Goal: Information Seeking & Learning: Learn about a topic

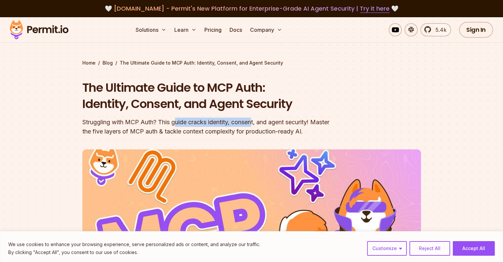
drag, startPoint x: 181, startPoint y: 119, endPoint x: 260, endPoint y: 120, distance: 79.4
click at [260, 120] on div "Struggling with MCP Auth? This guide cracks identity, consent, and agent securi…" at bounding box center [209, 126] width 254 height 19
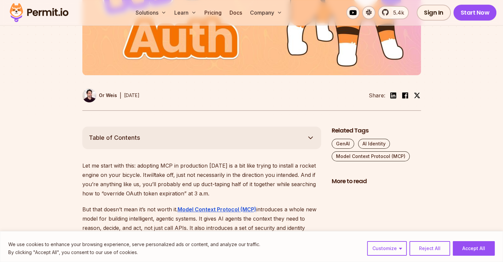
scroll to position [331, 0]
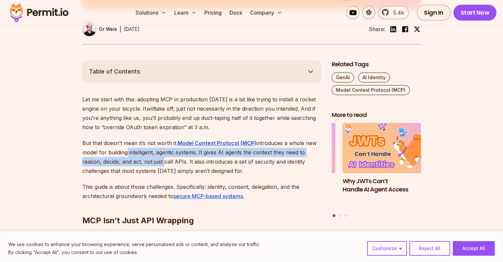
drag, startPoint x: 123, startPoint y: 149, endPoint x: 163, endPoint y: 165, distance: 42.6
click at [163, 165] on p "But that doesn’t mean it’s not worth it. Model Context Protocol (MCP) introduce…" at bounding box center [201, 156] width 239 height 37
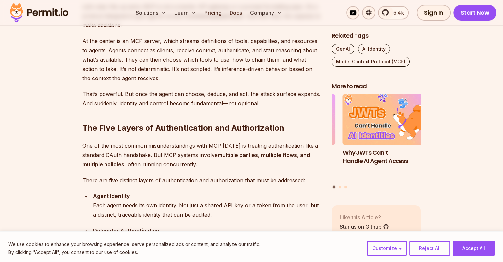
scroll to position [629, 0]
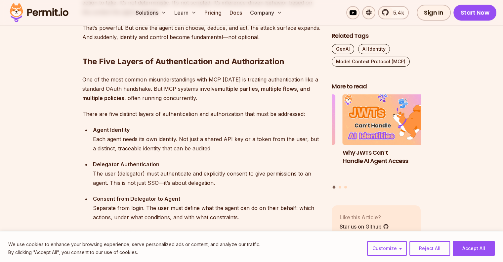
drag, startPoint x: 159, startPoint y: 163, endPoint x: 163, endPoint y: 152, distance: 12.2
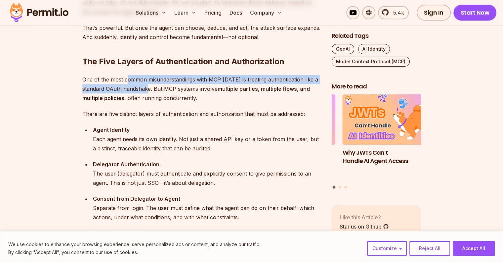
drag, startPoint x: 163, startPoint y: 152, endPoint x: 150, endPoint y: 90, distance: 63.4
click at [150, 90] on p "One of the most common misunderstandings with MCP [DATE] is treating authentica…" at bounding box center [201, 89] width 239 height 28
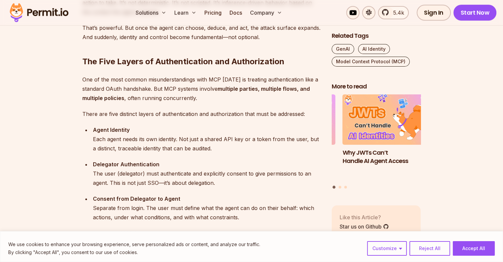
click at [186, 92] on p "One of the most common misunderstandings with MCP [DATE] is treating authentica…" at bounding box center [201, 89] width 239 height 28
click at [185, 92] on p "One of the most common misunderstandings with MCP [DATE] is treating authentica…" at bounding box center [201, 89] width 239 height 28
click at [174, 99] on p "One of the most common misunderstandings with MCP [DATE] is treating authentica…" at bounding box center [201, 89] width 239 height 28
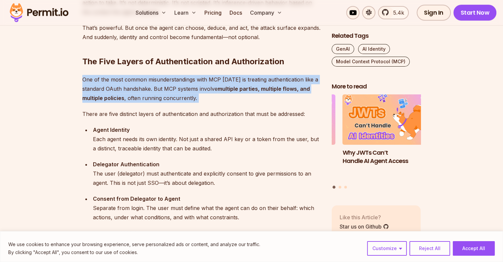
click at [173, 99] on p "One of the most common misunderstandings with MCP [DATE] is treating authentica…" at bounding box center [201, 89] width 239 height 28
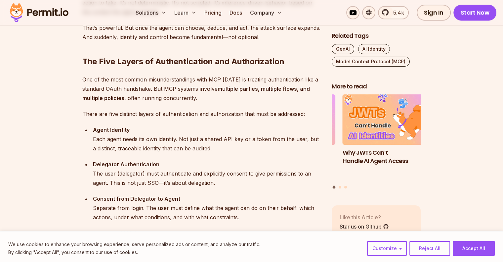
click at [168, 116] on p "There are five distinct layers of authentication and authorization that must be…" at bounding box center [201, 113] width 239 height 9
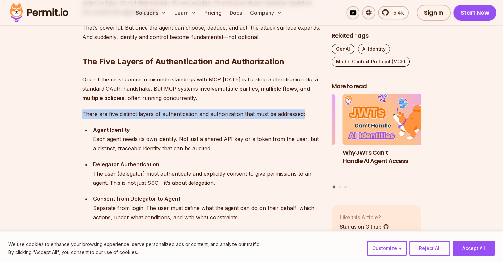
click at [168, 116] on p "There are five distinct layers of authentication and authorization that must be…" at bounding box center [201, 113] width 239 height 9
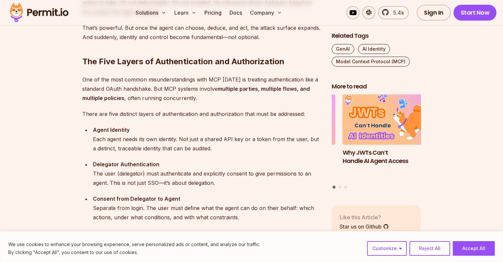
click at [163, 141] on div "Agent Identity Each agent needs its own identity. Not just a shared API key or …" at bounding box center [207, 139] width 228 height 28
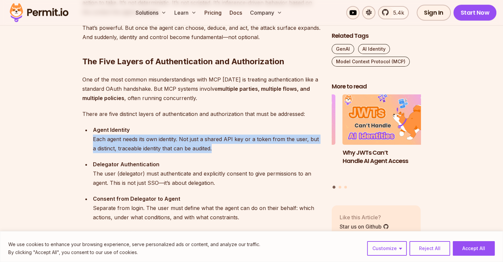
click at [163, 141] on div "Agent Identity Each agent needs its own identity. Not just a shared API key or …" at bounding box center [207, 139] width 228 height 28
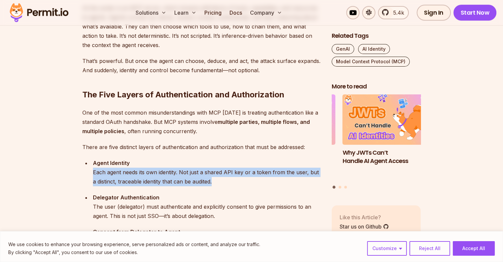
scroll to position [562, 0]
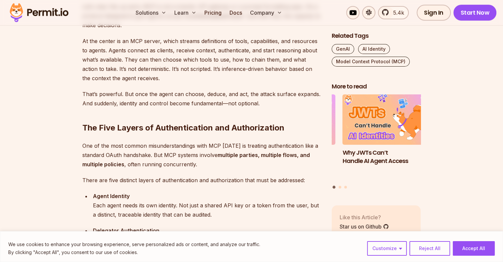
click at [164, 62] on p "At the center is an MCP server, which streams definitions of tools, capabilitie…" at bounding box center [201, 59] width 239 height 46
click at [163, 62] on p "At the center is an MCP server, which streams definitions of tools, capabilitie…" at bounding box center [201, 59] width 239 height 46
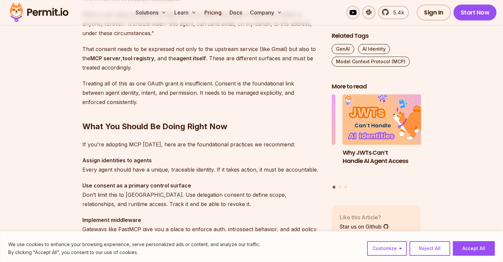
scroll to position [1633, 0]
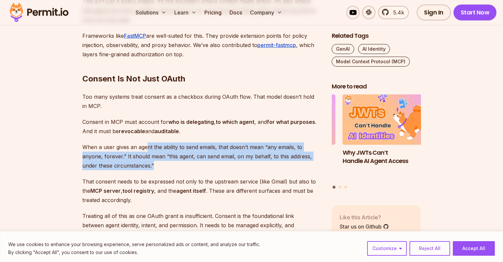
drag, startPoint x: 148, startPoint y: 153, endPoint x: 176, endPoint y: 173, distance: 34.5
click at [176, 170] on p "When a user gives an agent the ability to send emails, that doesn’t mean “any e…" at bounding box center [201, 156] width 239 height 28
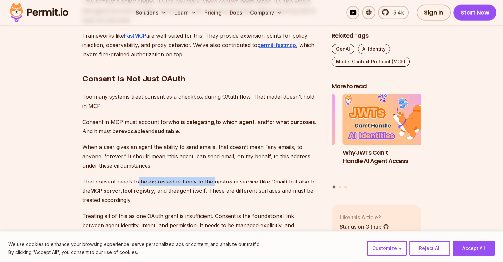
drag, startPoint x: 140, startPoint y: 188, endPoint x: 215, endPoint y: 185, distance: 75.8
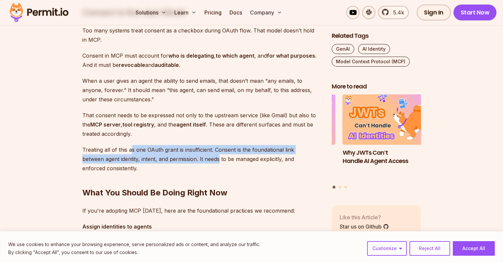
drag, startPoint x: 132, startPoint y: 158, endPoint x: 222, endPoint y: 168, distance: 90.1
click at [222, 167] on p "Treating all of this as one OAuth grant is insufficient. Consent is the foundat…" at bounding box center [201, 159] width 239 height 28
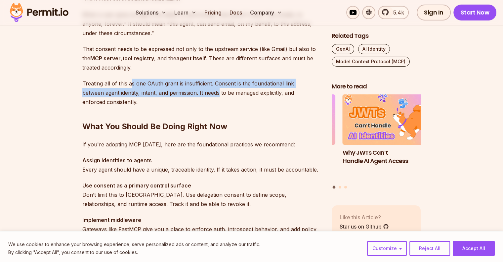
scroll to position [1798, 0]
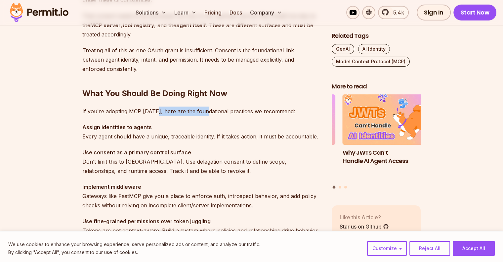
drag, startPoint x: 157, startPoint y: 119, endPoint x: 205, endPoint y: 119, distance: 47.3
click at [205, 116] on p "If you're adopting MCP [DATE], here are the foundational practices we recommend:" at bounding box center [201, 111] width 239 height 9
drag, startPoint x: 115, startPoint y: 147, endPoint x: 178, endPoint y: 144, distance: 63.3
click at [178, 141] on p "Assign identities to agents Every agent should have a unique, traceable identit…" at bounding box center [201, 131] width 239 height 19
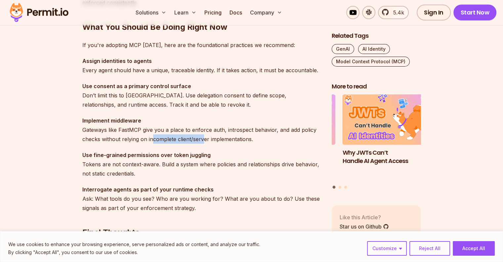
drag, startPoint x: 153, startPoint y: 145, endPoint x: 206, endPoint y: 147, distance: 53.3
click at [206, 144] on p "Implement middleware Gateways like FastMCP give you a place to enforce auth, in…" at bounding box center [201, 130] width 239 height 28
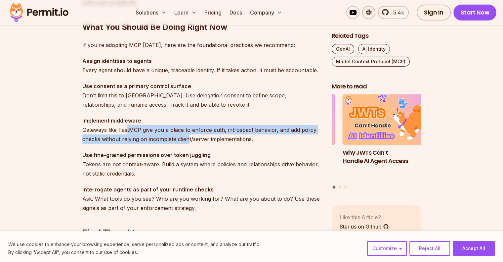
drag, startPoint x: 128, startPoint y: 139, endPoint x: 189, endPoint y: 144, distance: 60.7
click at [189, 144] on p "Implement middleware Gateways like FastMCP give you a place to enforce auth, in…" at bounding box center [201, 130] width 239 height 28
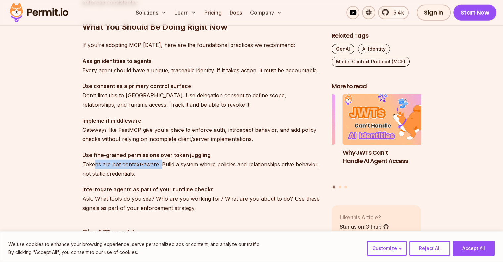
drag, startPoint x: 96, startPoint y: 169, endPoint x: 161, endPoint y: 176, distance: 66.2
click at [161, 176] on p "Use fine-grained permissions over token juggling Tokens are not context-aware. …" at bounding box center [201, 164] width 239 height 28
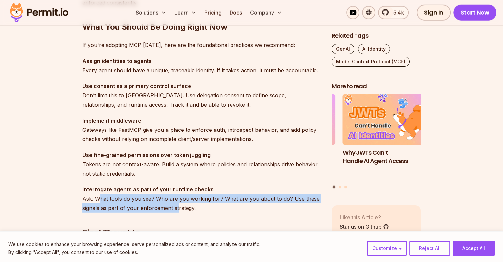
drag, startPoint x: 99, startPoint y: 207, endPoint x: 179, endPoint y: 214, distance: 79.7
click at [179, 212] on p "Interrogate agents as part of your runtime checks Ask: What tools do you see? W…" at bounding box center [201, 199] width 239 height 28
